Goal: Information Seeking & Learning: Learn about a topic

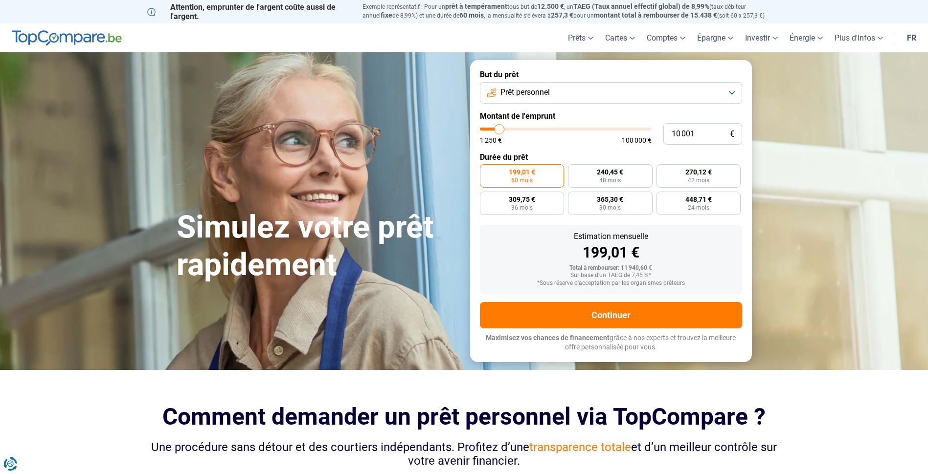
type input "11 500"
type input "11500"
type input "13 000"
type input "13000"
type input "14 500"
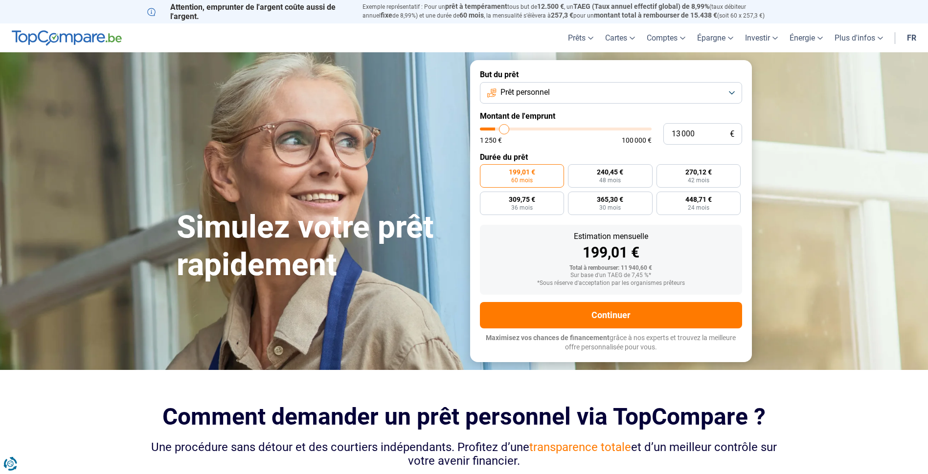
type input "14500"
type input "16 250"
type input "16250"
type input "17 750"
type input "17750"
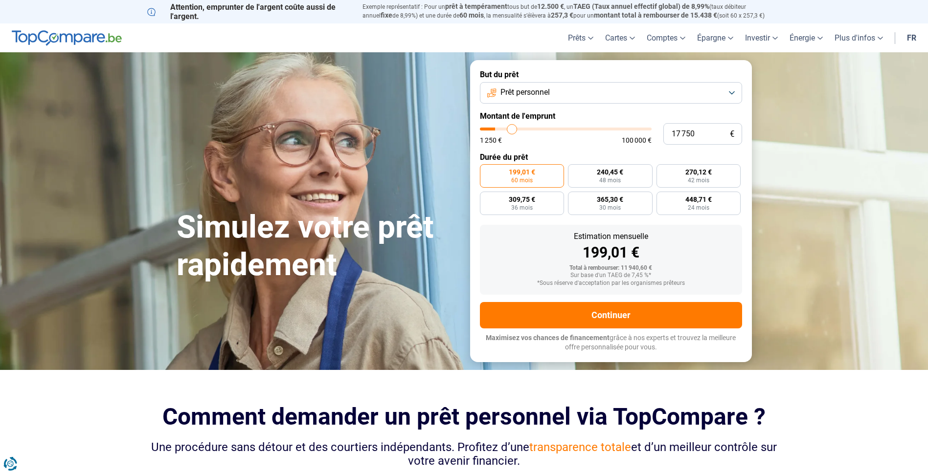
type input "19 750"
type input "19750"
type input "21 250"
type input "21250"
type input "22 000"
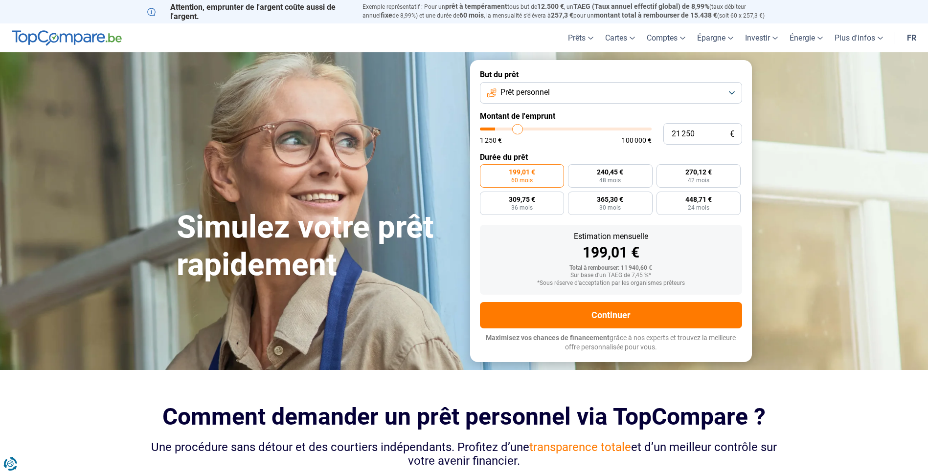
type input "22000"
type input "23 000"
type input "23000"
type input "23 500"
type input "23500"
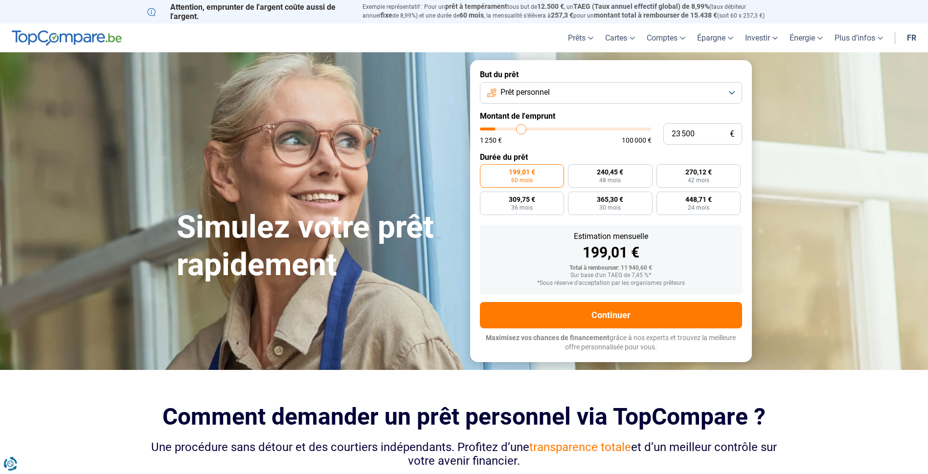
type input "24 500"
type input "24500"
type input "25 000"
type input "25000"
type input "25 750"
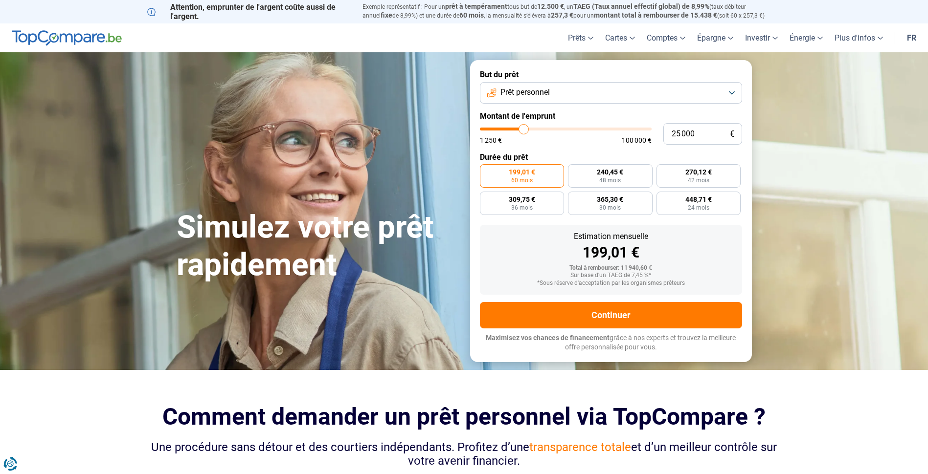
type input "25750"
type input "26 000"
type input "26000"
type input "26 250"
type input "26250"
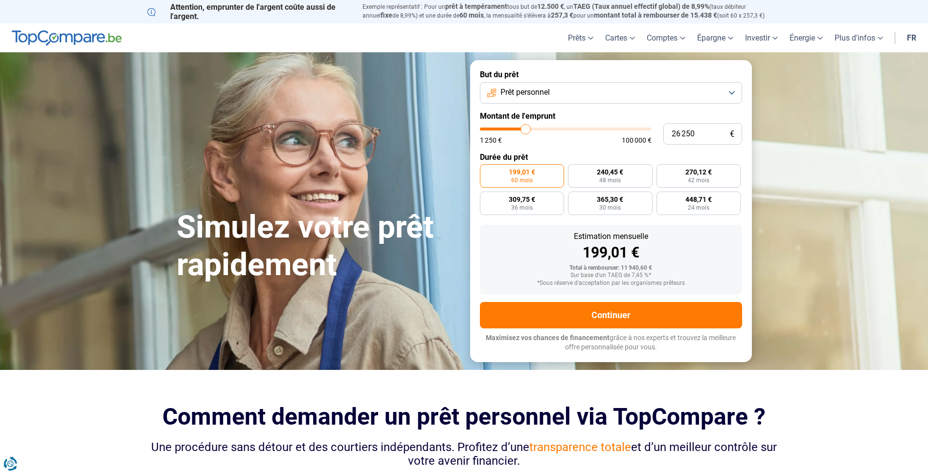
type input "26 500"
type input "26500"
type input "27 250"
type input "27250"
type input "27 750"
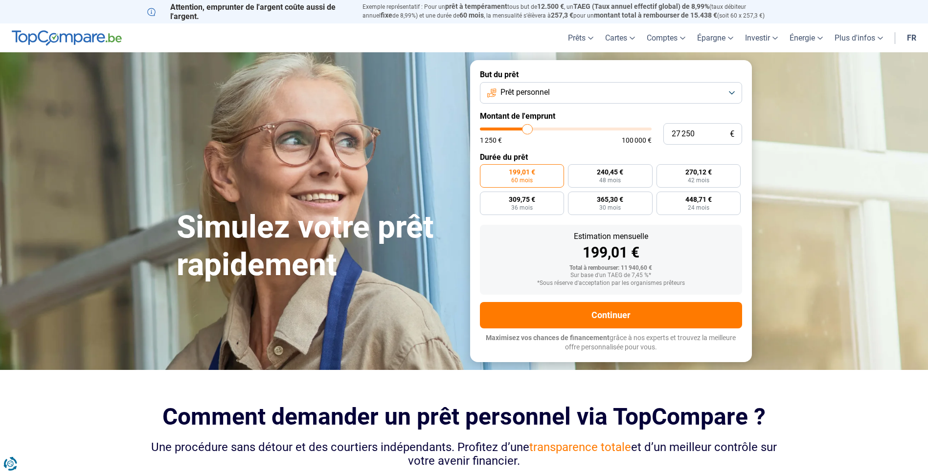
type input "27750"
type input "28 750"
type input "28750"
type input "29 500"
type input "29500"
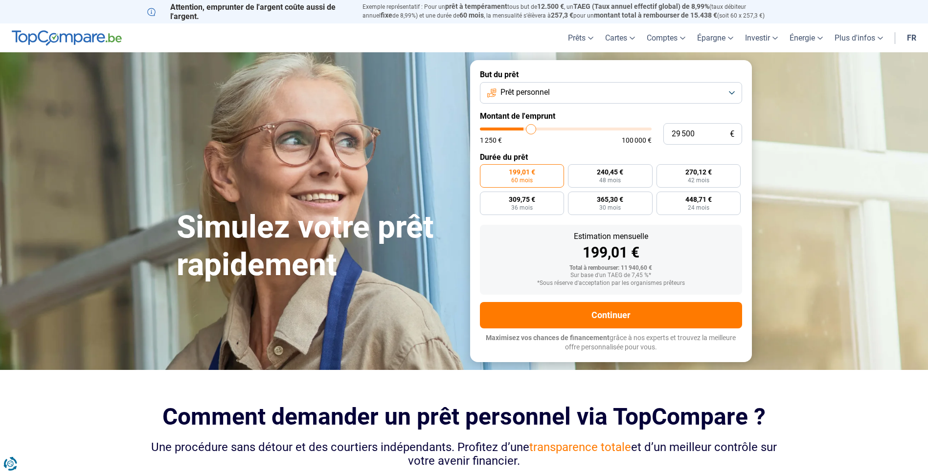
type input "30 250"
type input "30250"
type input "30 500"
type input "30500"
type input "30 750"
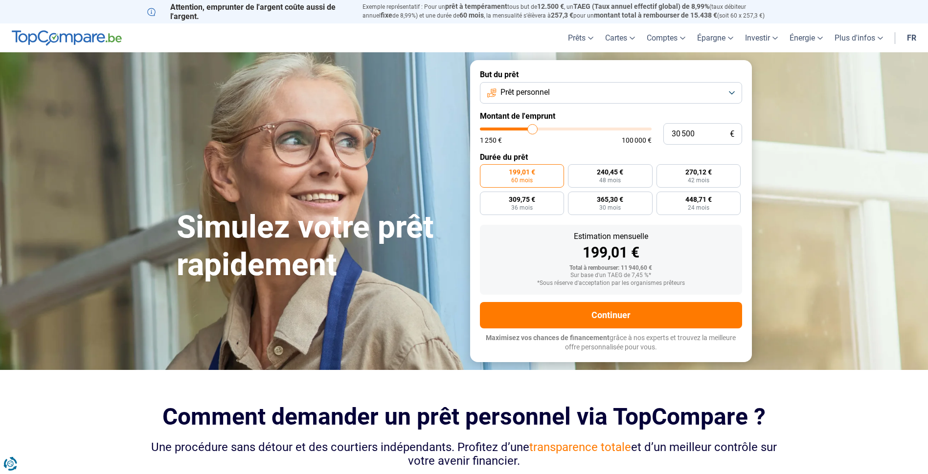
type input "30750"
type input "30 250"
type input "30250"
type input "29 000"
type input "29000"
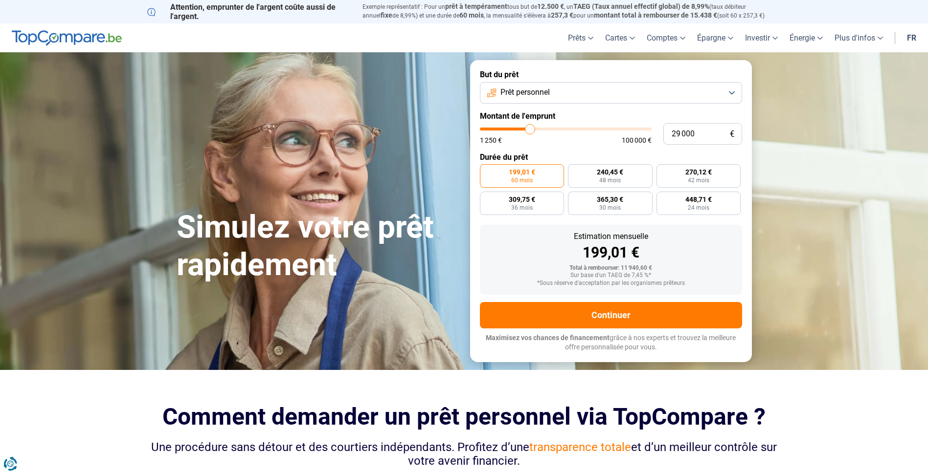
type input "27 250"
type input "27250"
type input "26 250"
type input "26250"
type input "26 000"
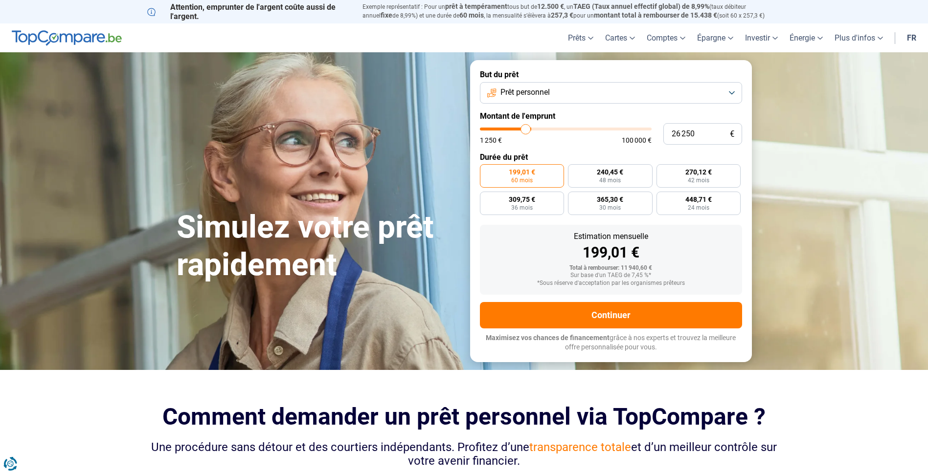
type input "26000"
type input "25 750"
type input "25750"
type input "25 000"
type input "25000"
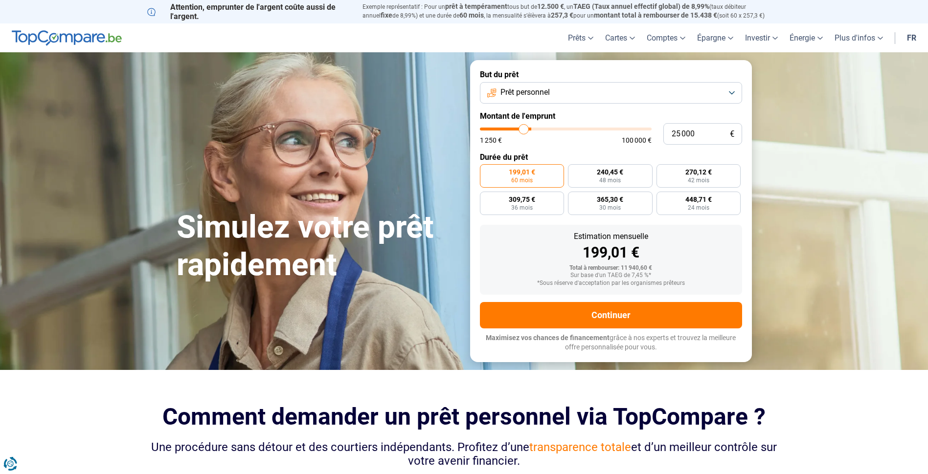
type input "24 250"
type input "24250"
type input "23 500"
type input "23500"
type input "23 250"
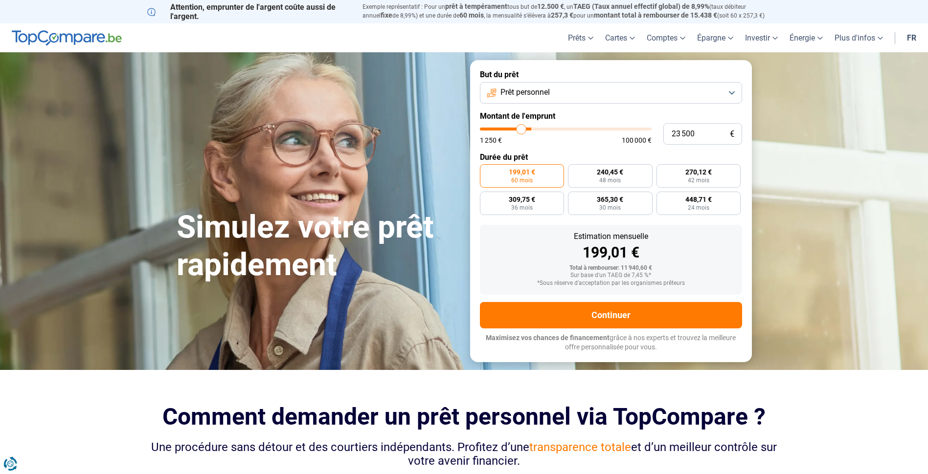
type input "23250"
type input "23 000"
type input "23000"
type input "22 250"
type input "22250"
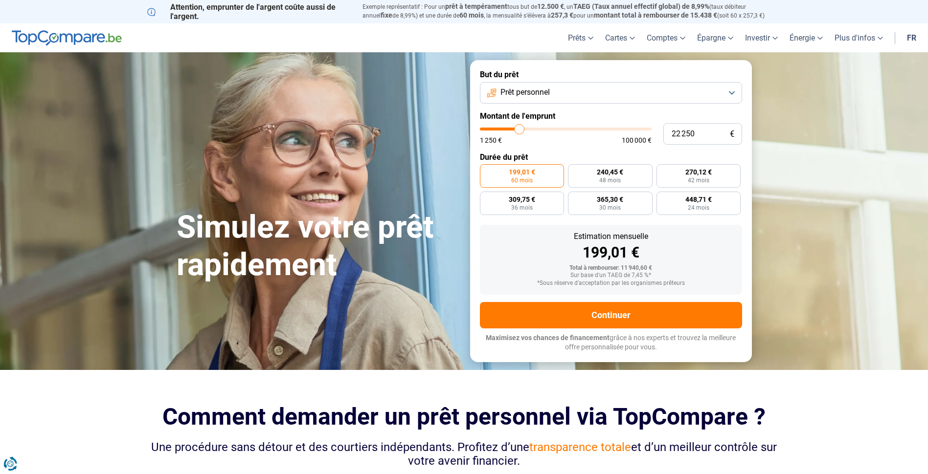
type input "22 000"
type input "22000"
type input "21 500"
type input "21500"
type input "20 500"
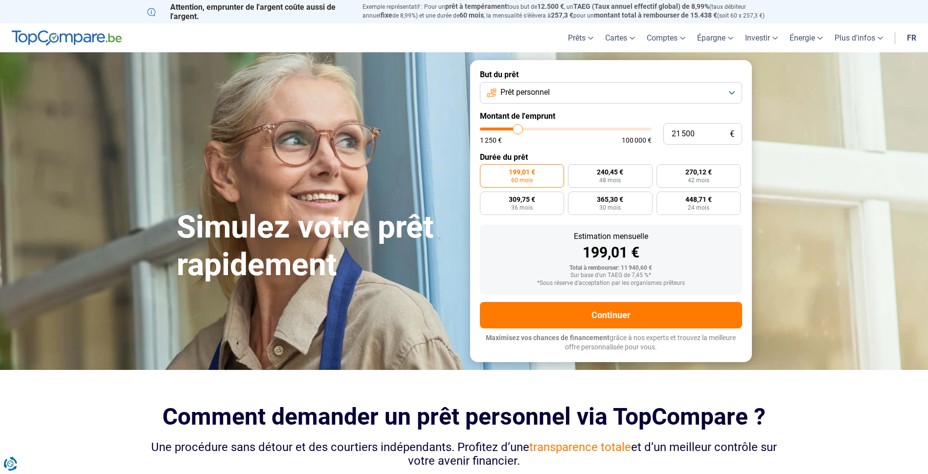
type input "20500"
type input "20 000"
type input "20000"
type input "19 000"
type input "19000"
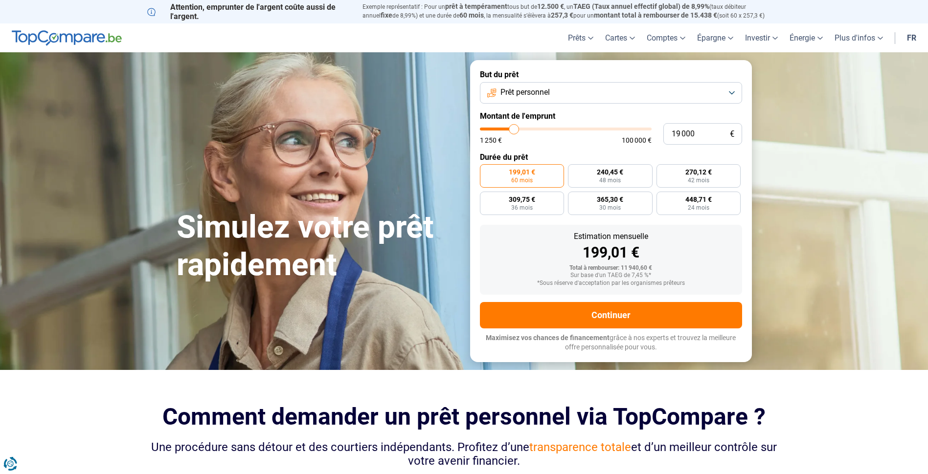
type input "18 750"
type input "18750"
type input "18 500"
type input "18500"
type input "18 000"
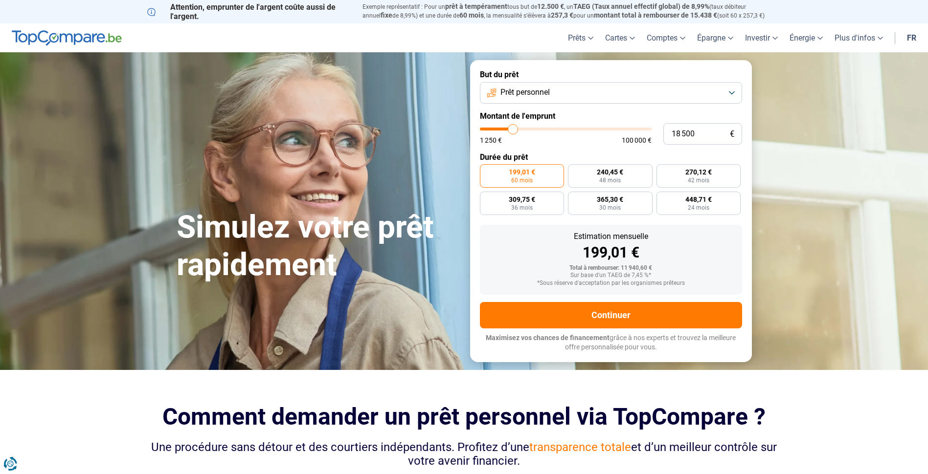
type input "18000"
type input "17 750"
type input "17750"
type input "17 500"
type input "17500"
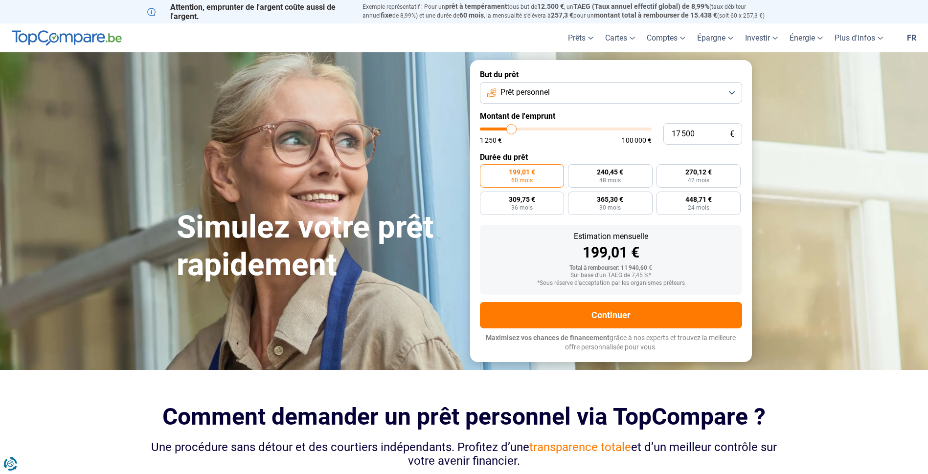
type input "17 000"
type input "17000"
type input "16 250"
type input "16250"
type input "15 750"
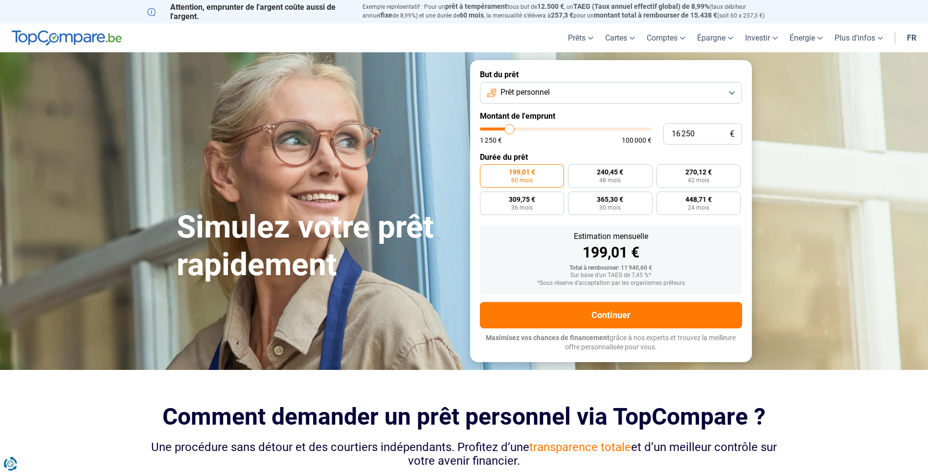
type input "15750"
type input "15 500"
type input "15500"
type input "15 000"
type input "15000"
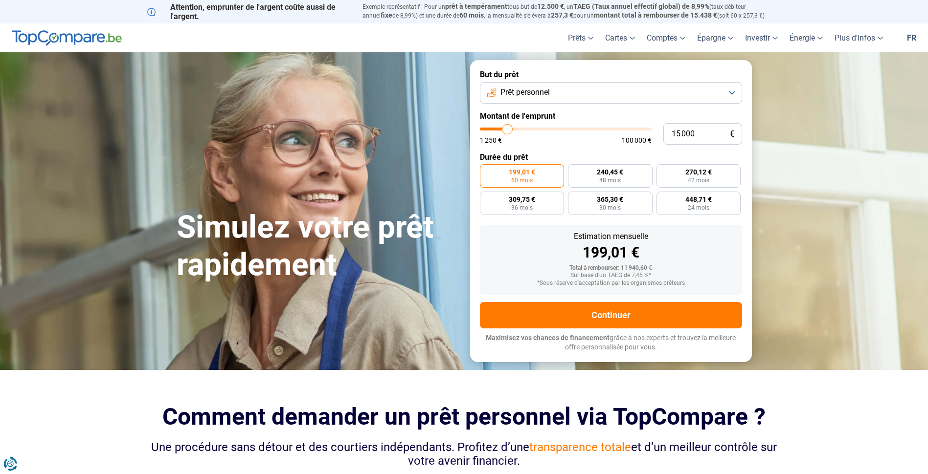
type input "14 750"
type input "14750"
type input "14 500"
type input "14500"
type input "14 250"
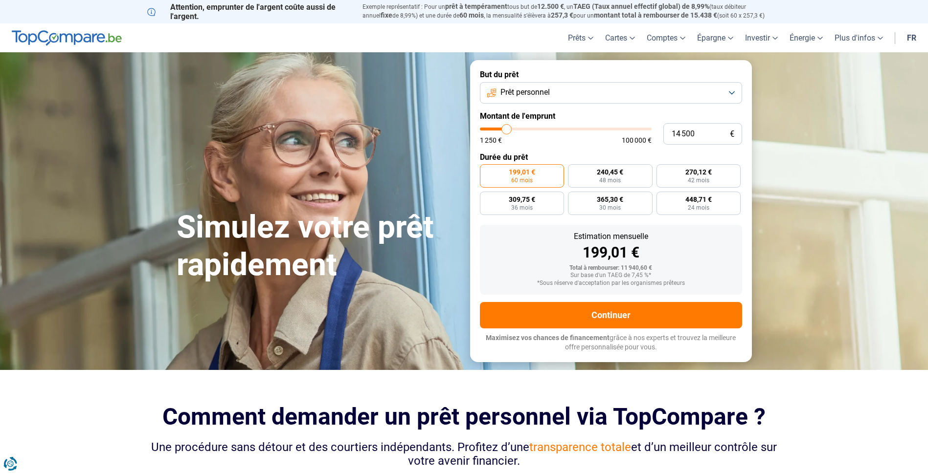
type input "14250"
type input "14 000"
type input "14000"
type input "13 250"
type input "13250"
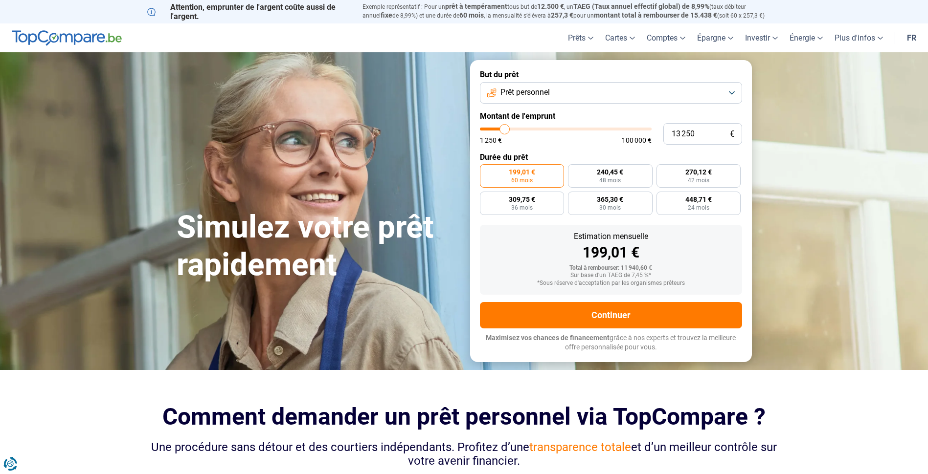
type input "12 750"
type input "12750"
type input "12 500"
type input "12500"
type input "11 750"
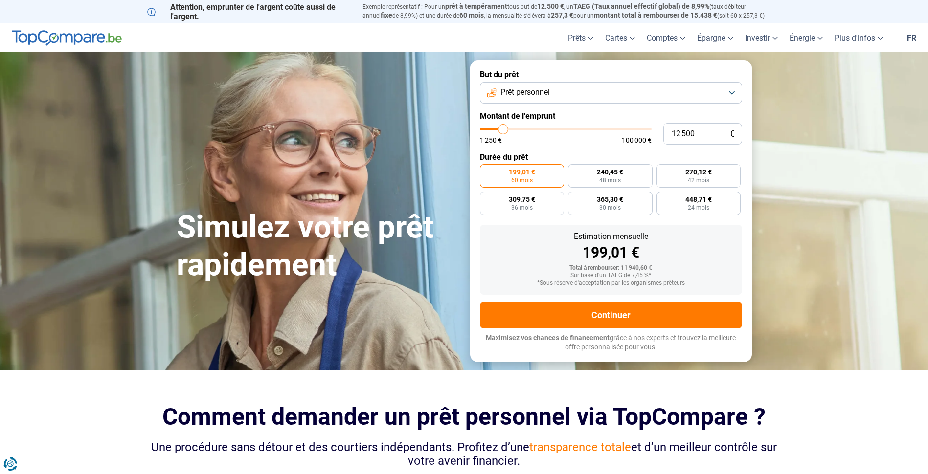
type input "11750"
type input "11 250"
type input "11250"
type input "11 000"
type input "11000"
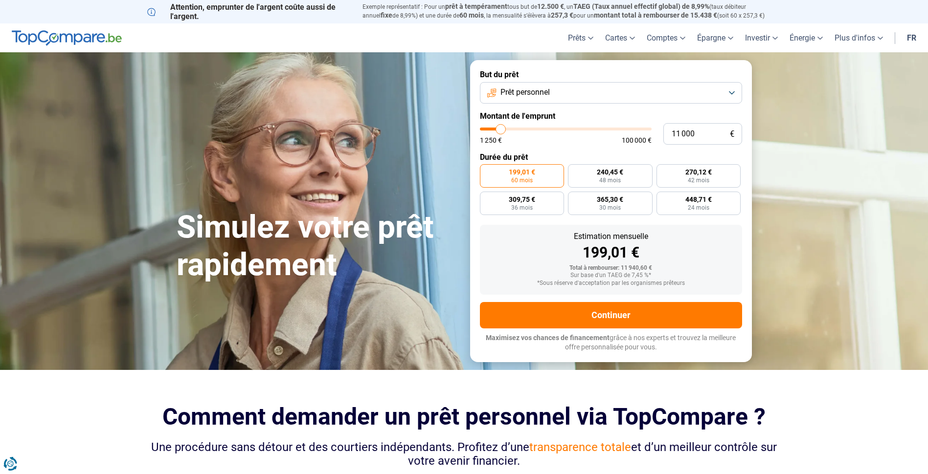
type input "10 500"
type input "10500"
type input "10 250"
type input "10250"
type input "10 000"
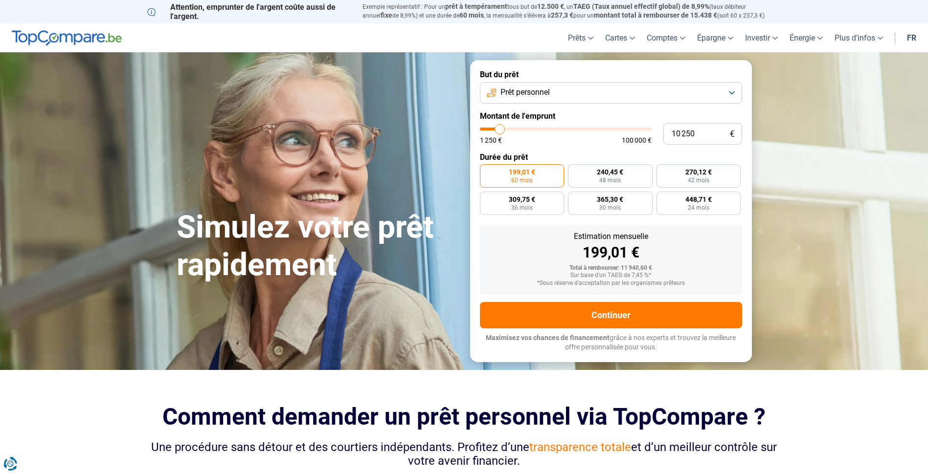
type input "10000"
type input "9 750"
type input "9750"
type input "9 500"
type input "9500"
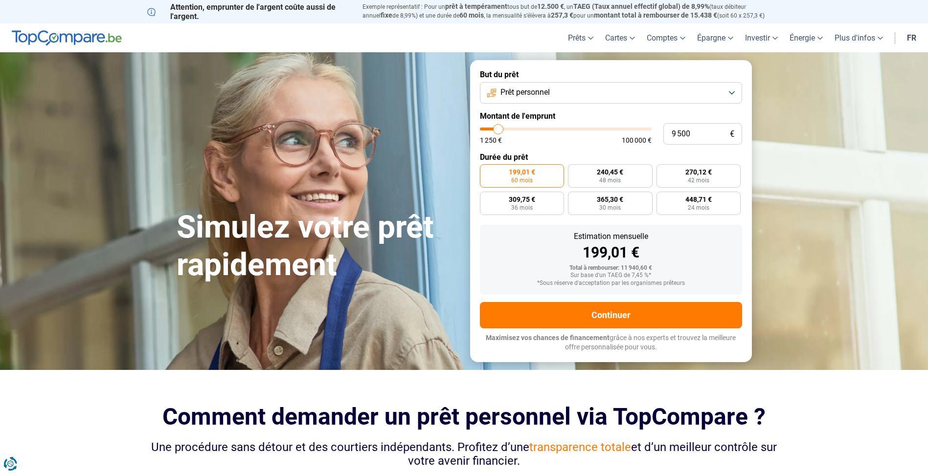
type input "9 000"
type input "9000"
type input "8 250"
type input "8250"
type input "7 500"
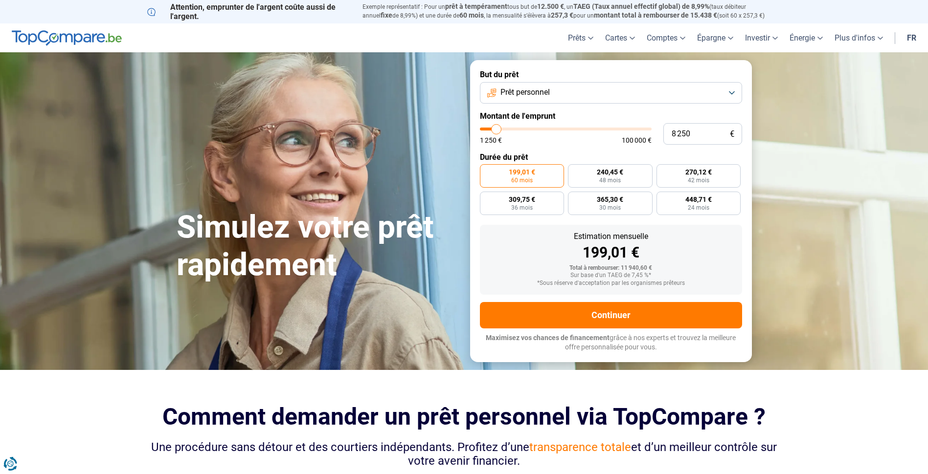
type input "7500"
type input "7 250"
type input "7250"
type input "7 500"
type input "7500"
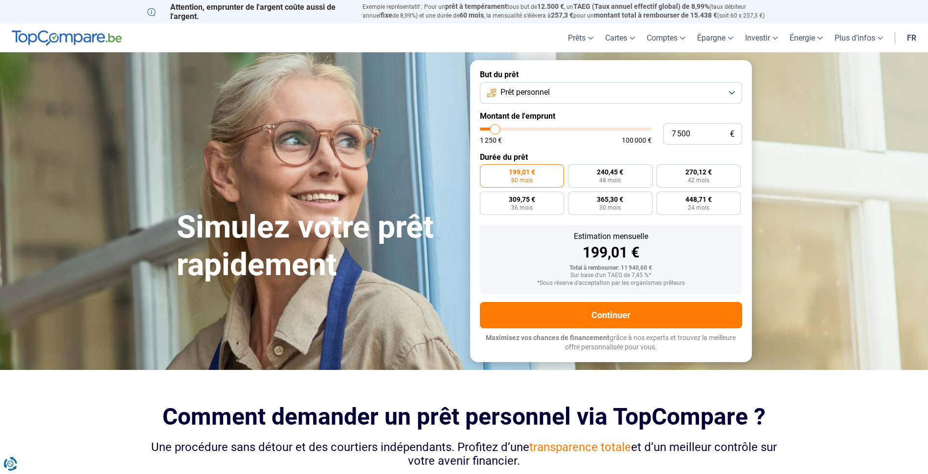
type input "8 000"
type input "8000"
type input "8 250"
type input "8250"
type input "8 500"
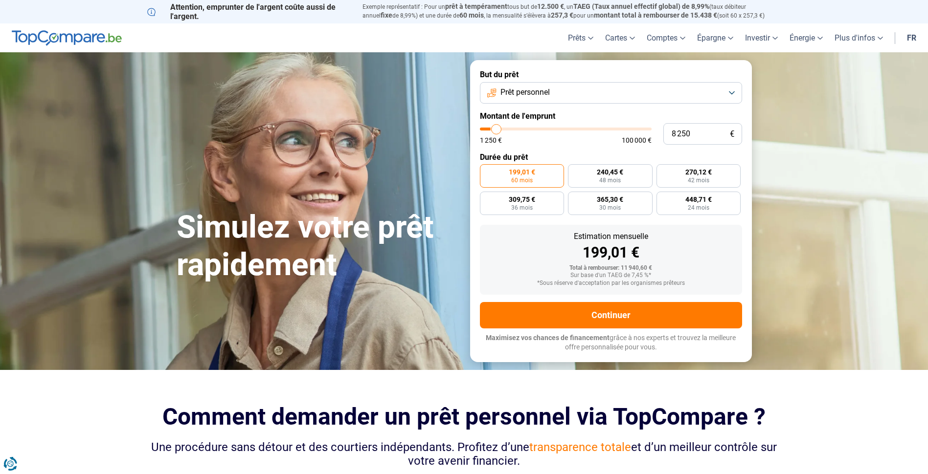
type input "8500"
type input "8 750"
type input "8750"
type input "9 000"
type input "9000"
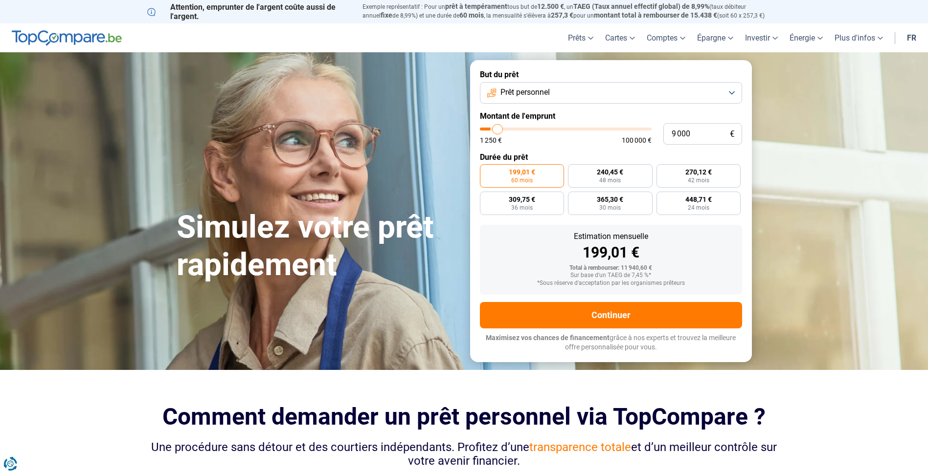
type input "9 500"
type input "9500"
type input "9 750"
type input "9750"
type input "10 000"
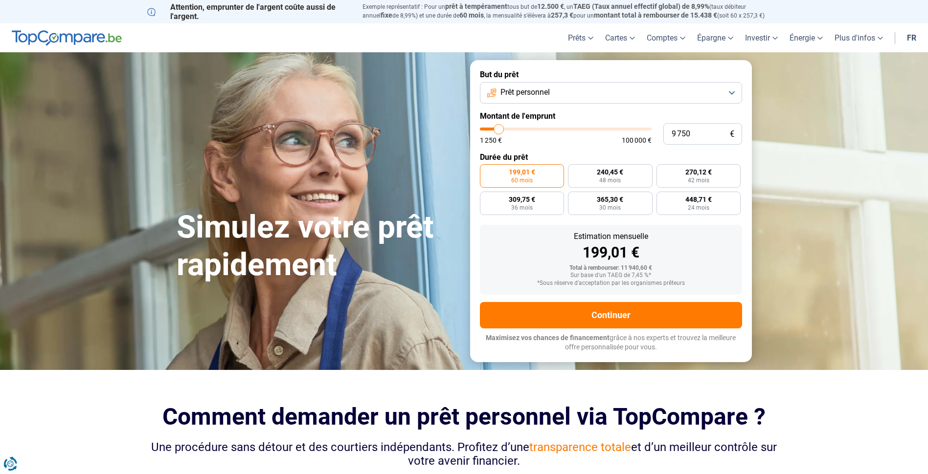
type input "10000"
click at [499, 128] on input "range" at bounding box center [566, 129] width 172 height 3
radio input "true"
